Goal: Check status

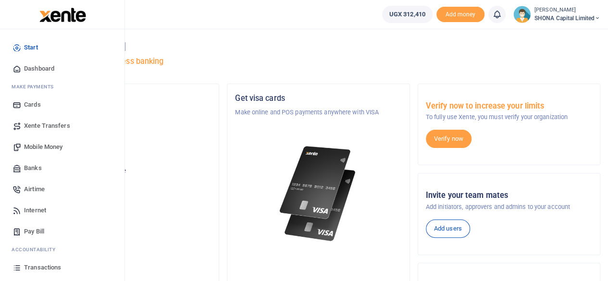
scroll to position [48, 0]
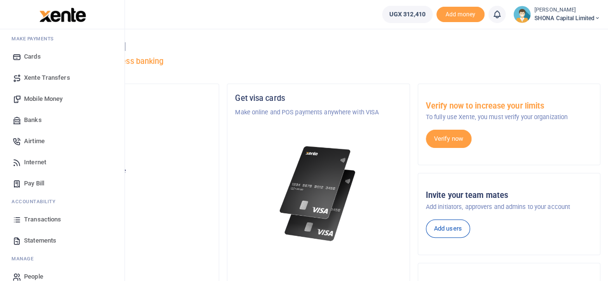
click at [38, 218] on span "Transactions" at bounding box center [42, 220] width 37 height 10
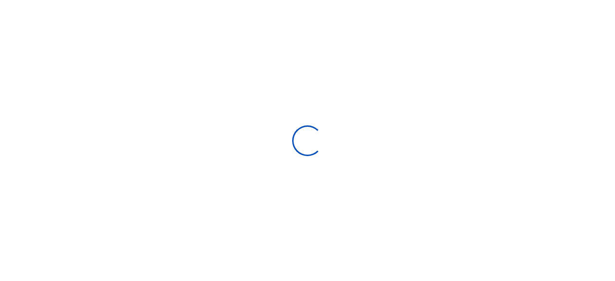
select select
type input "[DATE] - [DATE]"
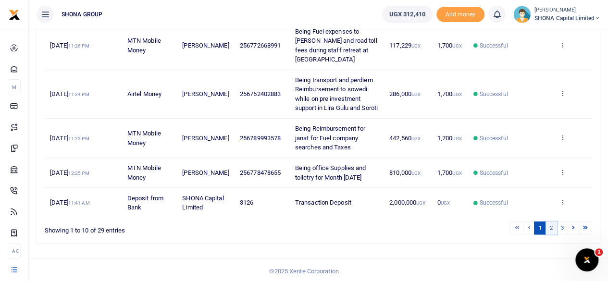
click at [550, 224] on link "2" at bounding box center [551, 227] width 12 height 13
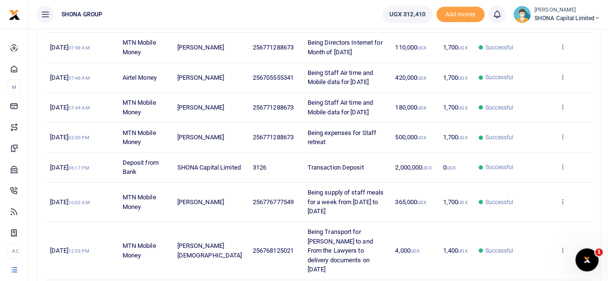
scroll to position [192, 0]
